Goal: Transaction & Acquisition: Purchase product/service

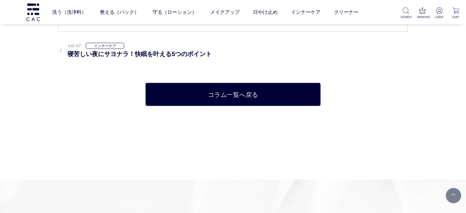
scroll to position [3553, 0]
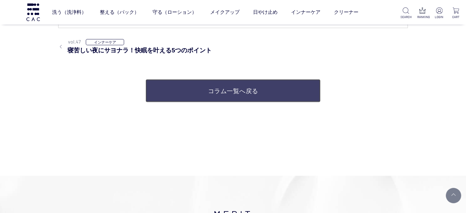
click at [203, 101] on link "コラム一覧へ戻る" at bounding box center [232, 90] width 174 height 23
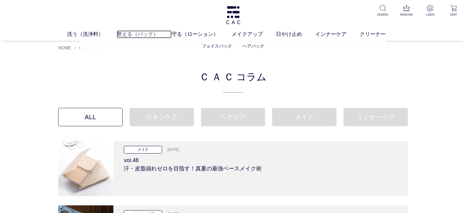
click at [137, 31] on link "整える（パック）" at bounding box center [144, 34] width 55 height 8
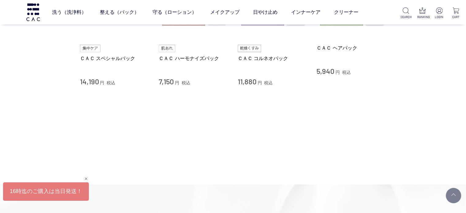
scroll to position [214, 0]
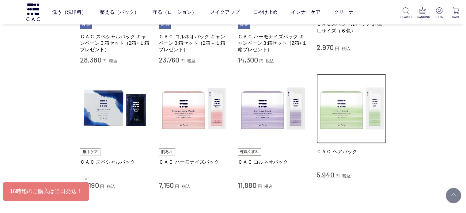
click at [366, 126] on img at bounding box center [351, 109] width 70 height 70
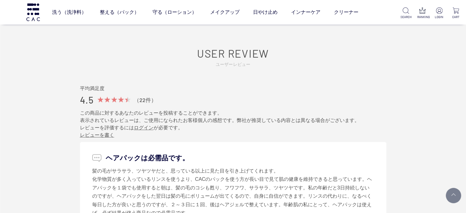
scroll to position [582, 0]
